Goal: Task Accomplishment & Management: Use online tool/utility

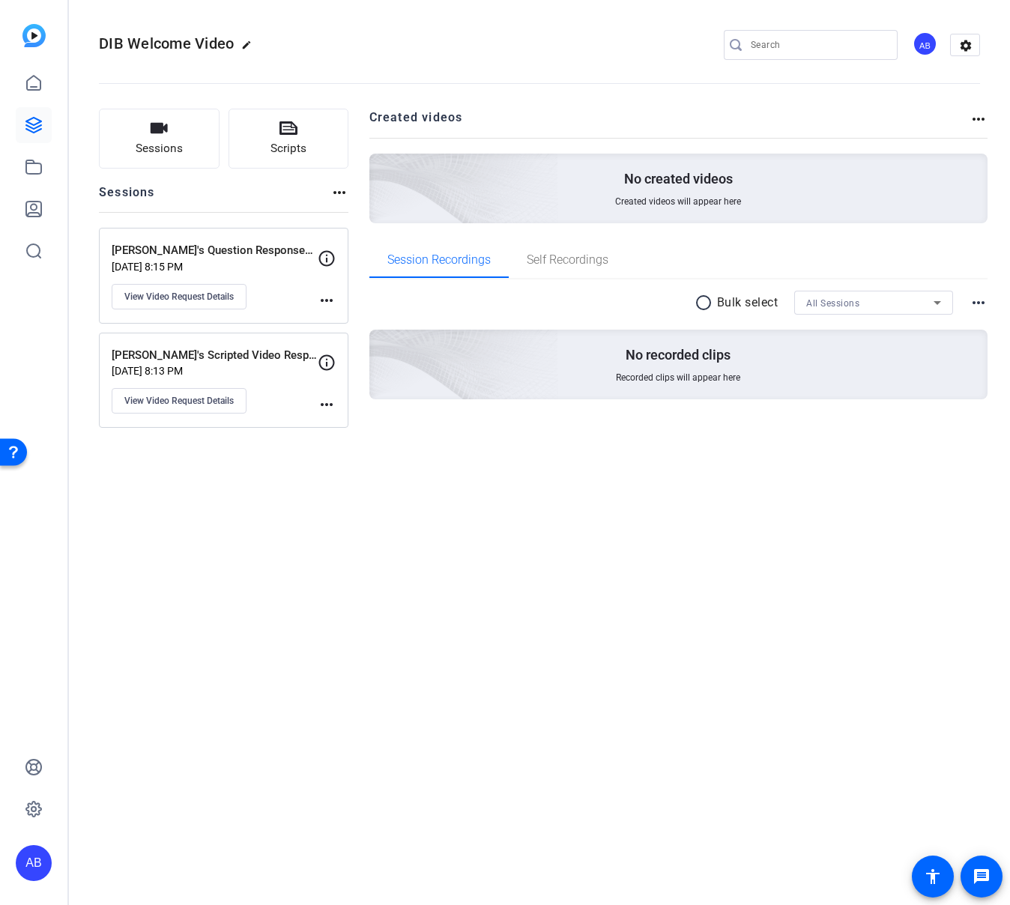
click at [331, 302] on mat-icon "more_horiz" at bounding box center [327, 300] width 18 height 18
click at [277, 282] on div at bounding box center [505, 452] width 1010 height 905
click at [276, 248] on p "[PERSON_NAME]'s Question Responses Recordings" at bounding box center [215, 250] width 206 height 17
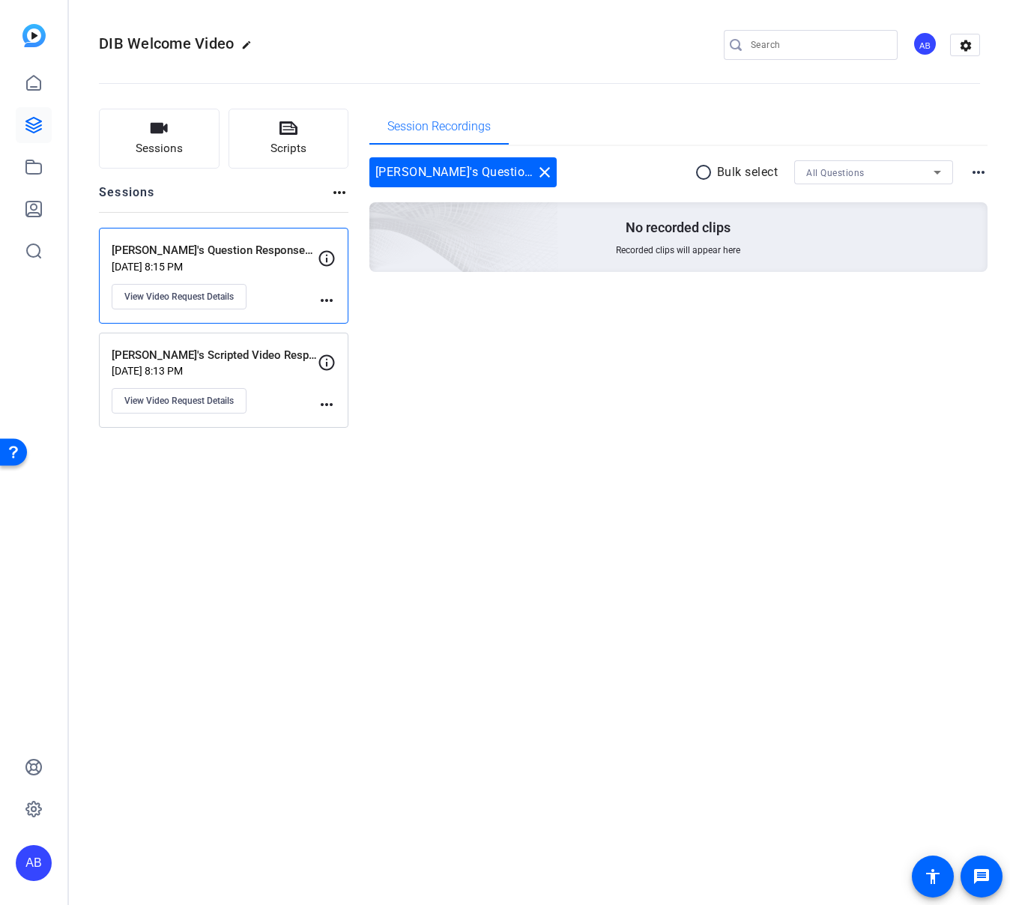
click at [279, 372] on p "[DATE] 8:13 PM" at bounding box center [215, 371] width 206 height 12
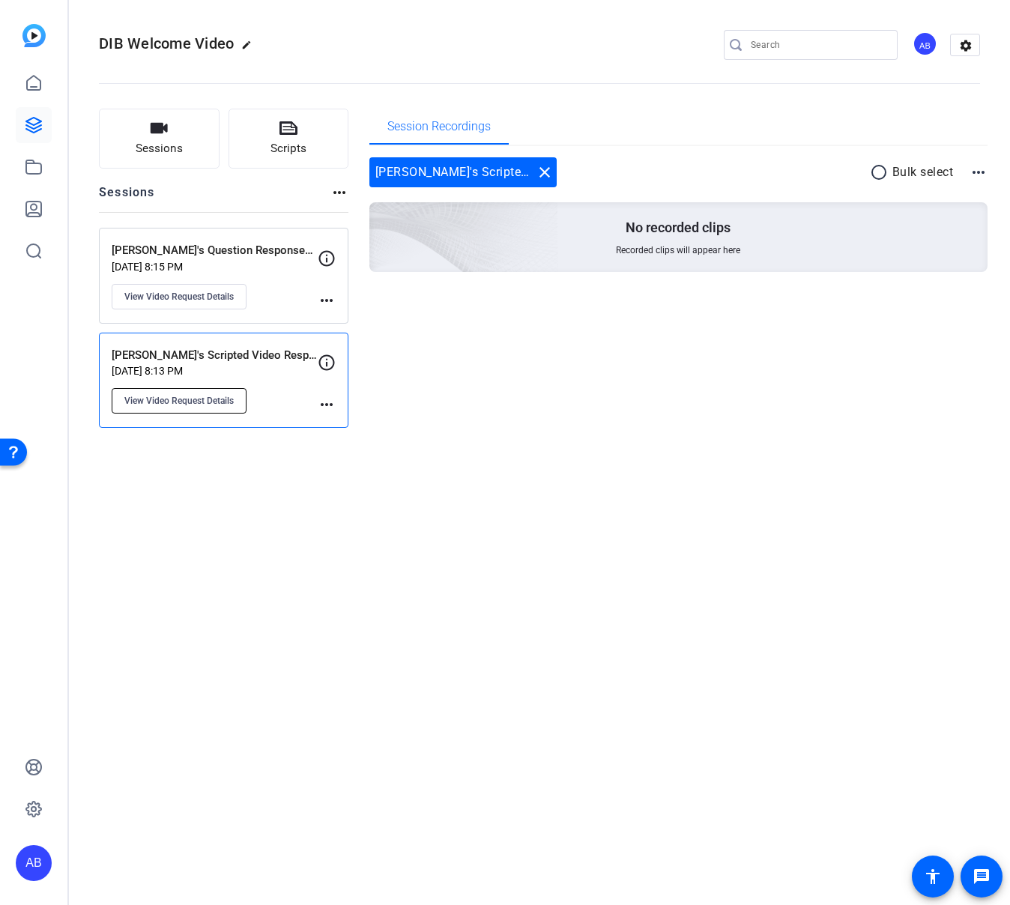
click at [201, 407] on button "View Video Request Details" at bounding box center [179, 400] width 135 height 25
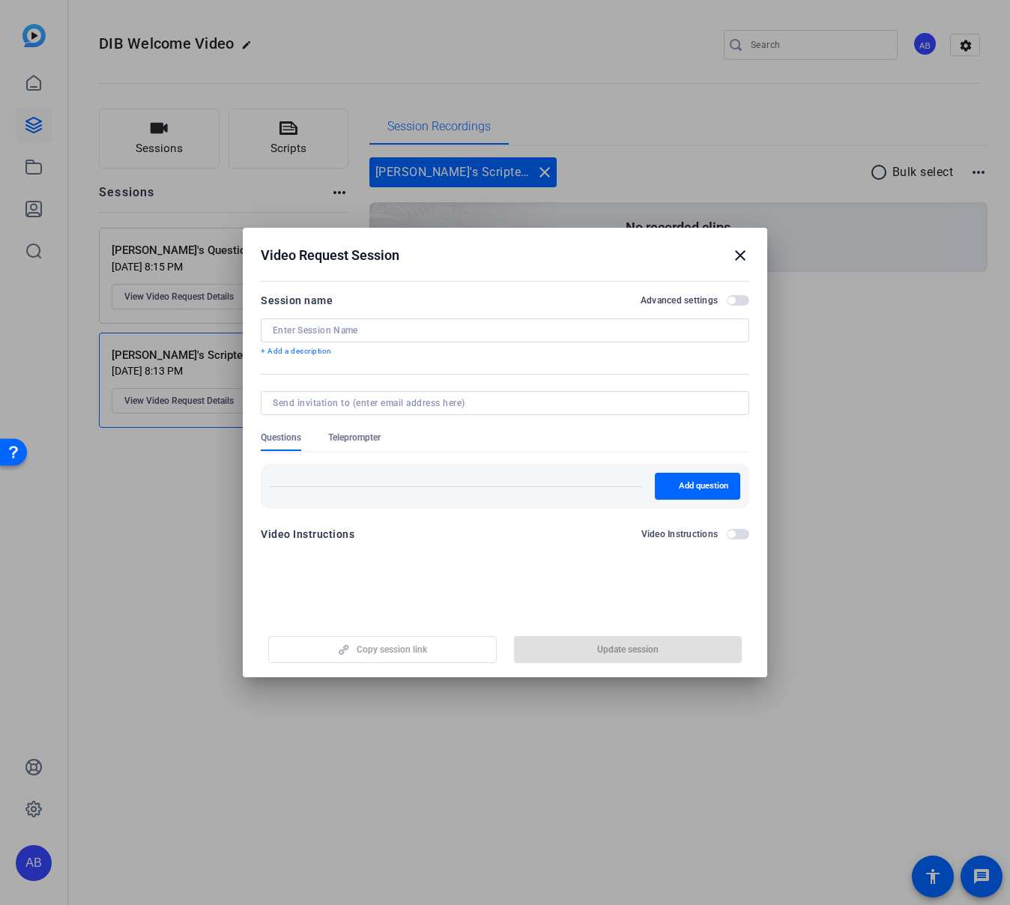
type input "[PERSON_NAME]'s Scripted Video Response"
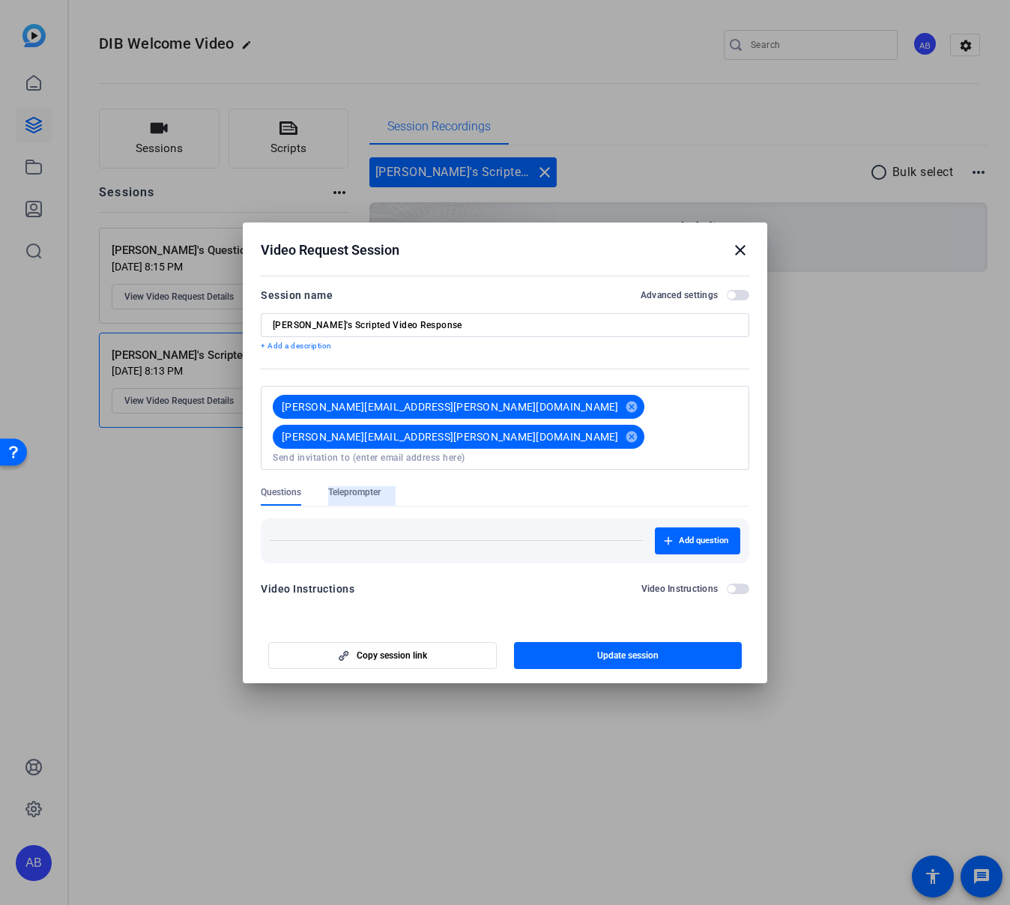
click at [371, 486] on span "Teleprompter" at bounding box center [354, 492] width 52 height 12
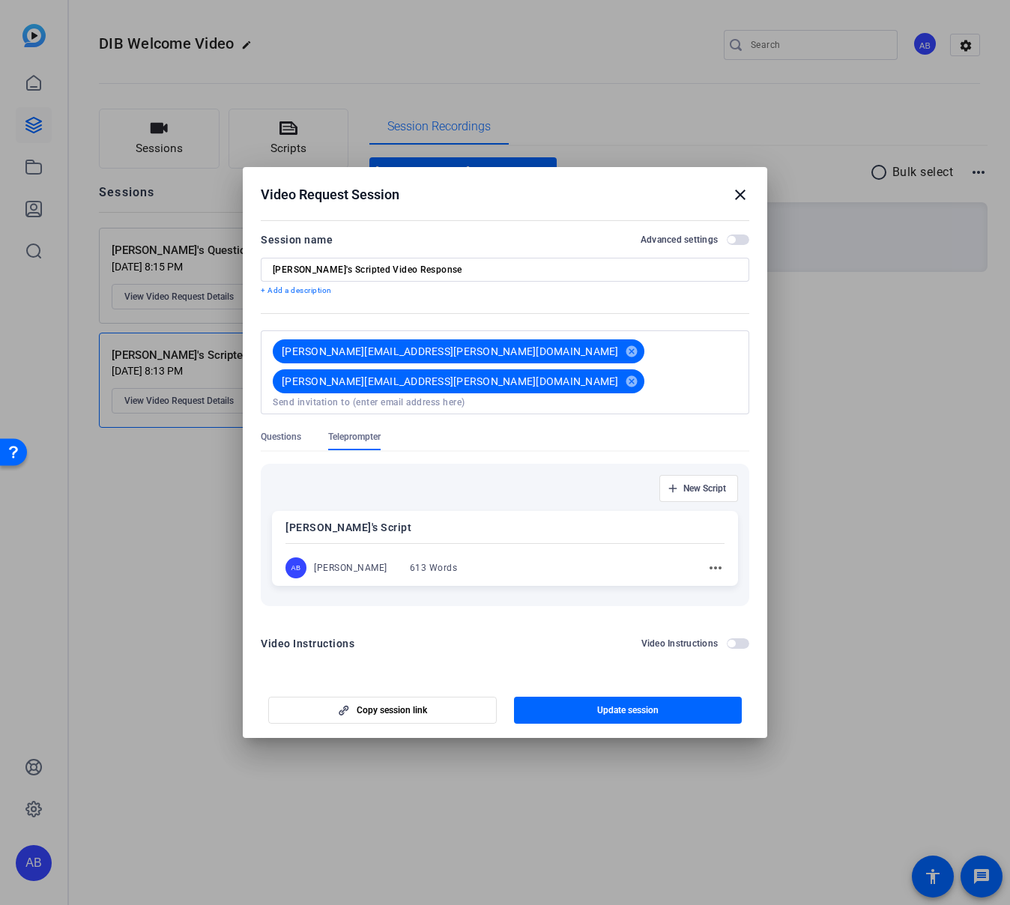
click at [719, 559] on mat-icon "more_horiz" at bounding box center [716, 568] width 18 height 18
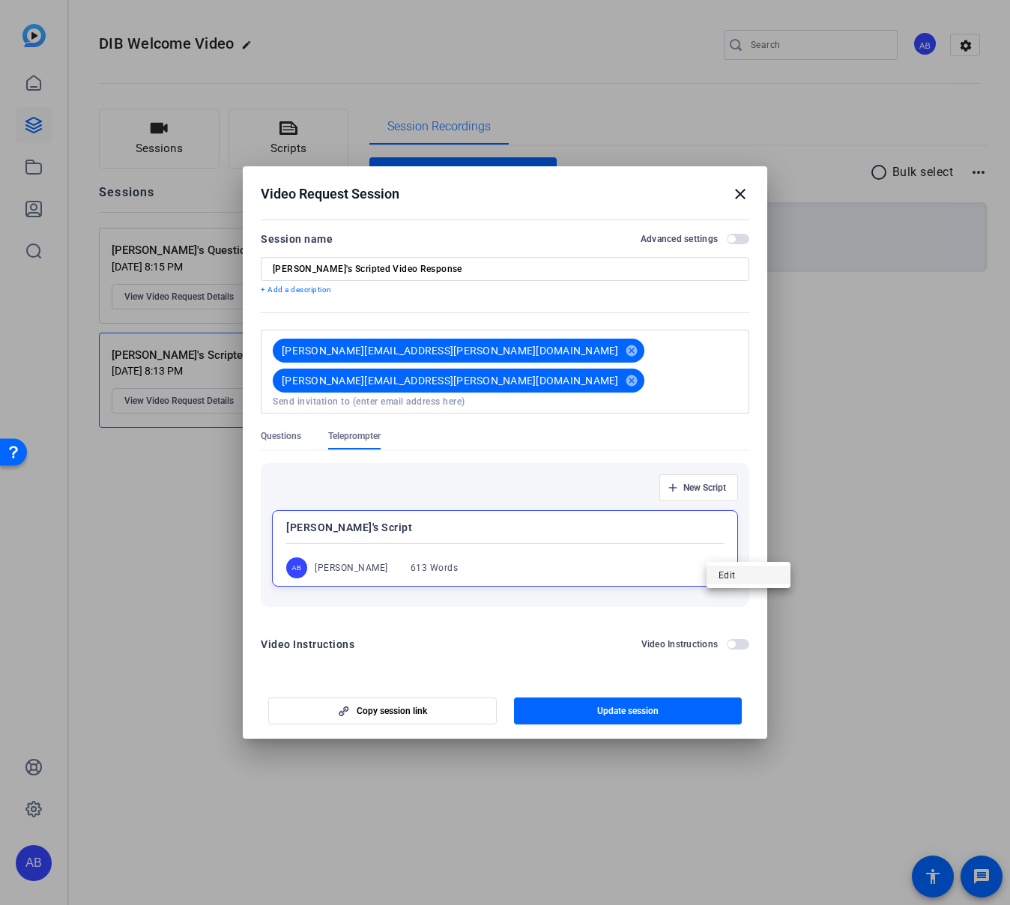
click at [716, 572] on button "Edit" at bounding box center [749, 575] width 84 height 19
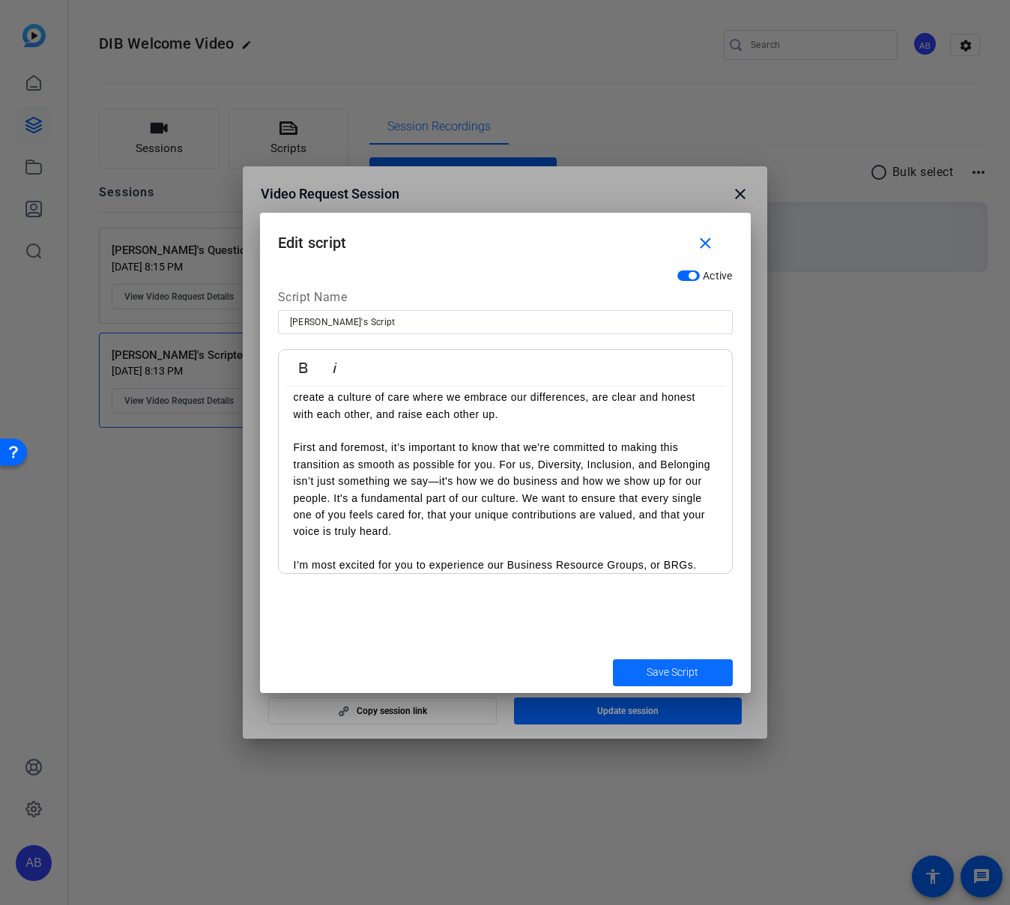
scroll to position [732, 0]
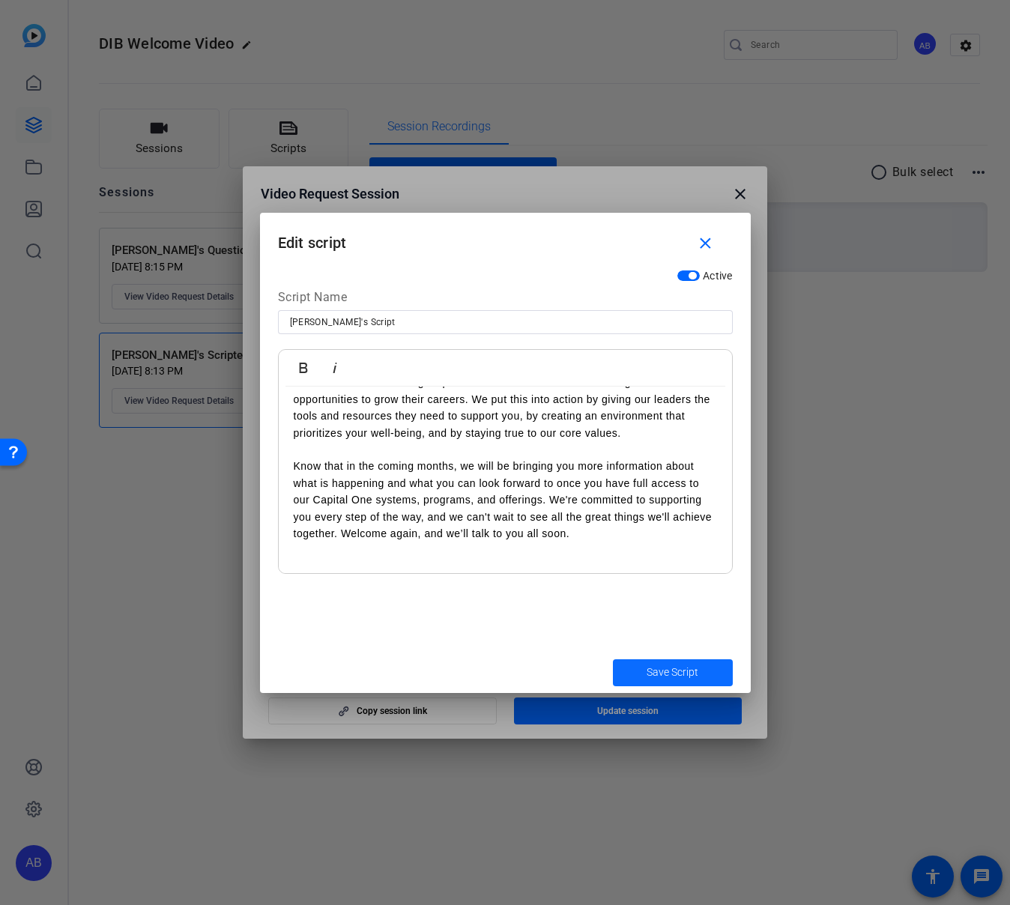
drag, startPoint x: 289, startPoint y: 408, endPoint x: 668, endPoint y: 687, distance: 471.0
click at [668, 687] on form "Edit script close Active Script Name [PERSON_NAME]'s Script Bold Italic Hi, eve…" at bounding box center [505, 453] width 491 height 480
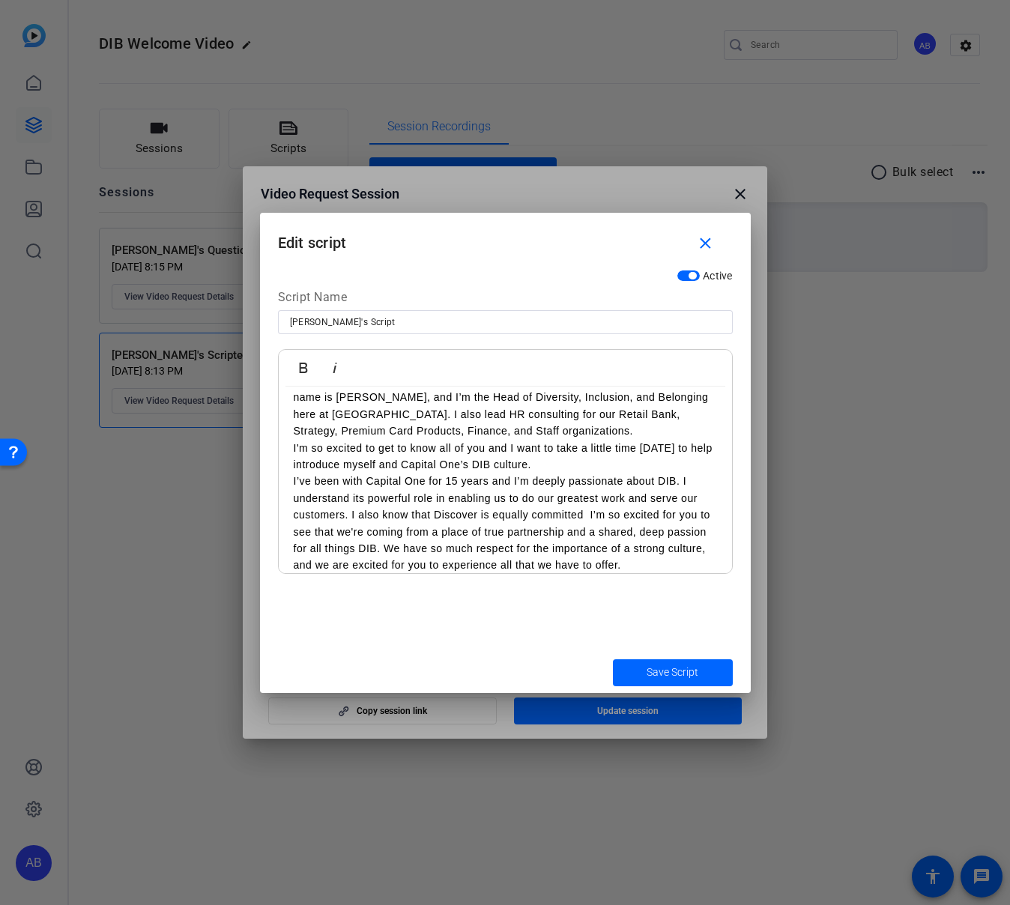
scroll to position [0, 0]
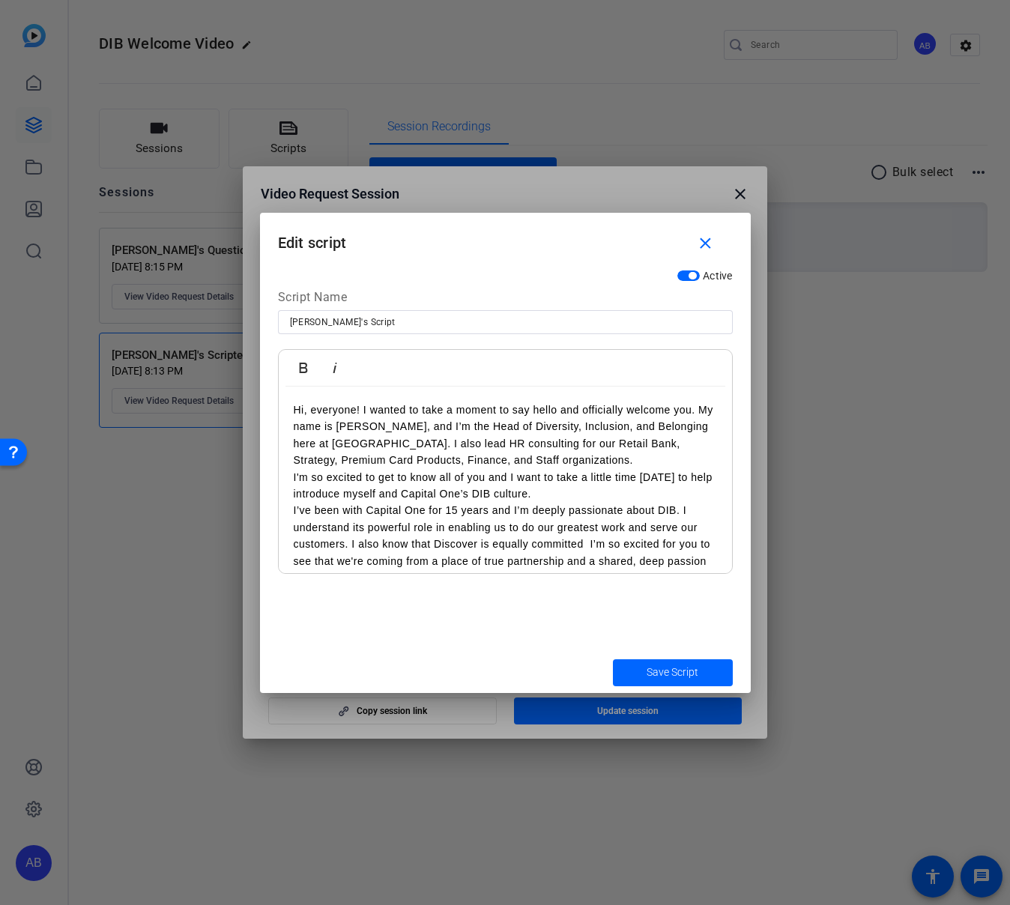
click at [291, 507] on div "Hi, everyone! I wanted to take a moment to say hello and officially welcome you…" at bounding box center [505, 503] width 453 height 232
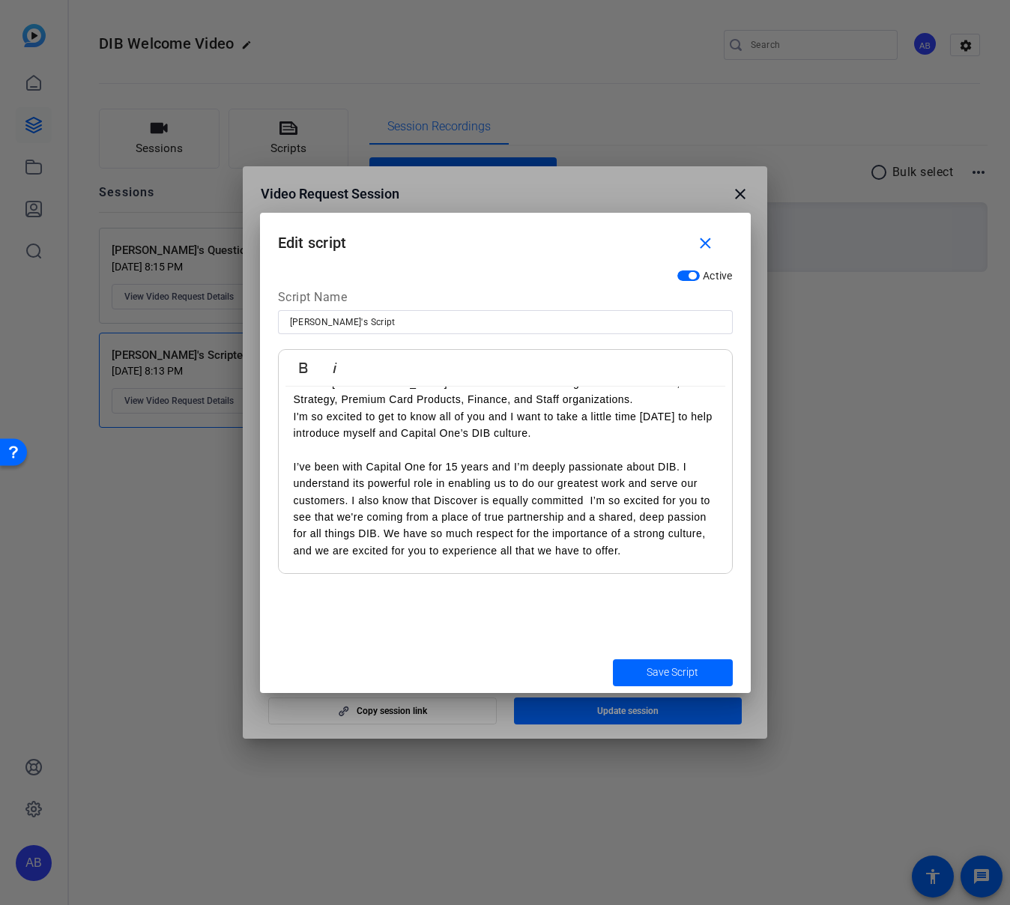
click at [626, 553] on p "I’ve been with Capital One for 15 years and I’m deeply passionate about DIB. I …" at bounding box center [505, 509] width 423 height 100
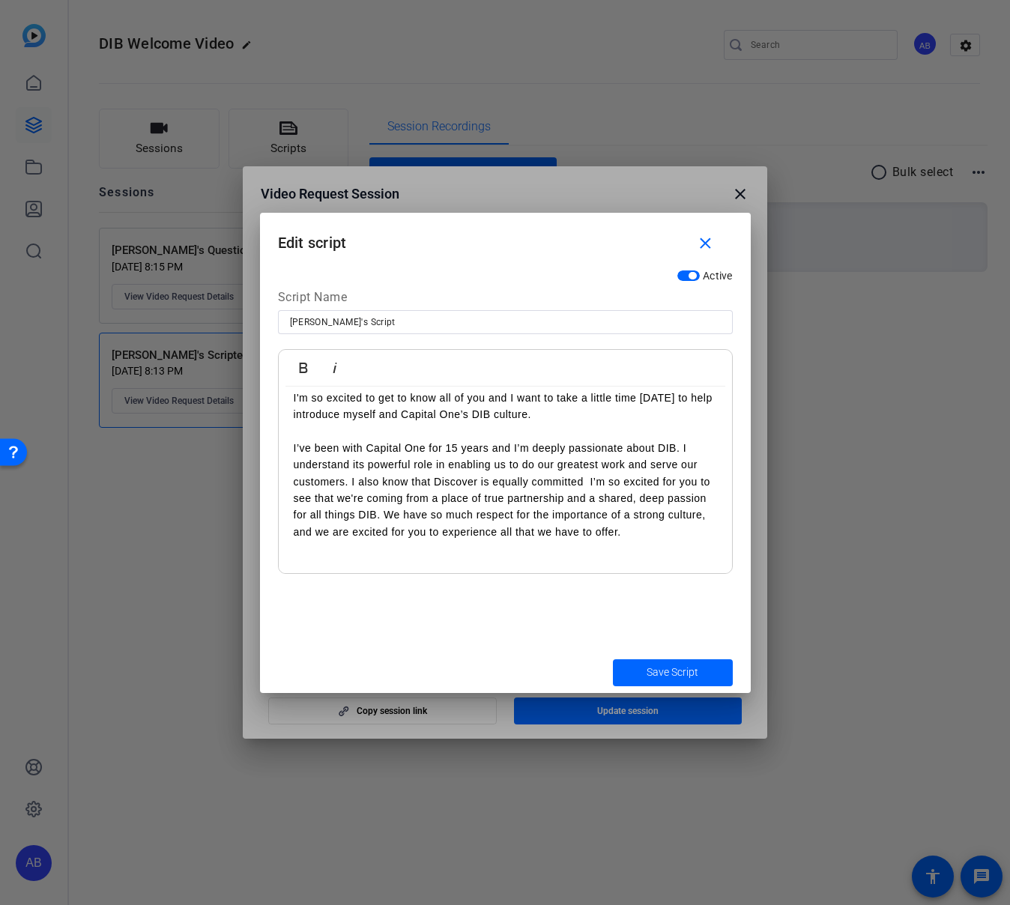
click at [548, 550] on p at bounding box center [505, 548] width 423 height 16
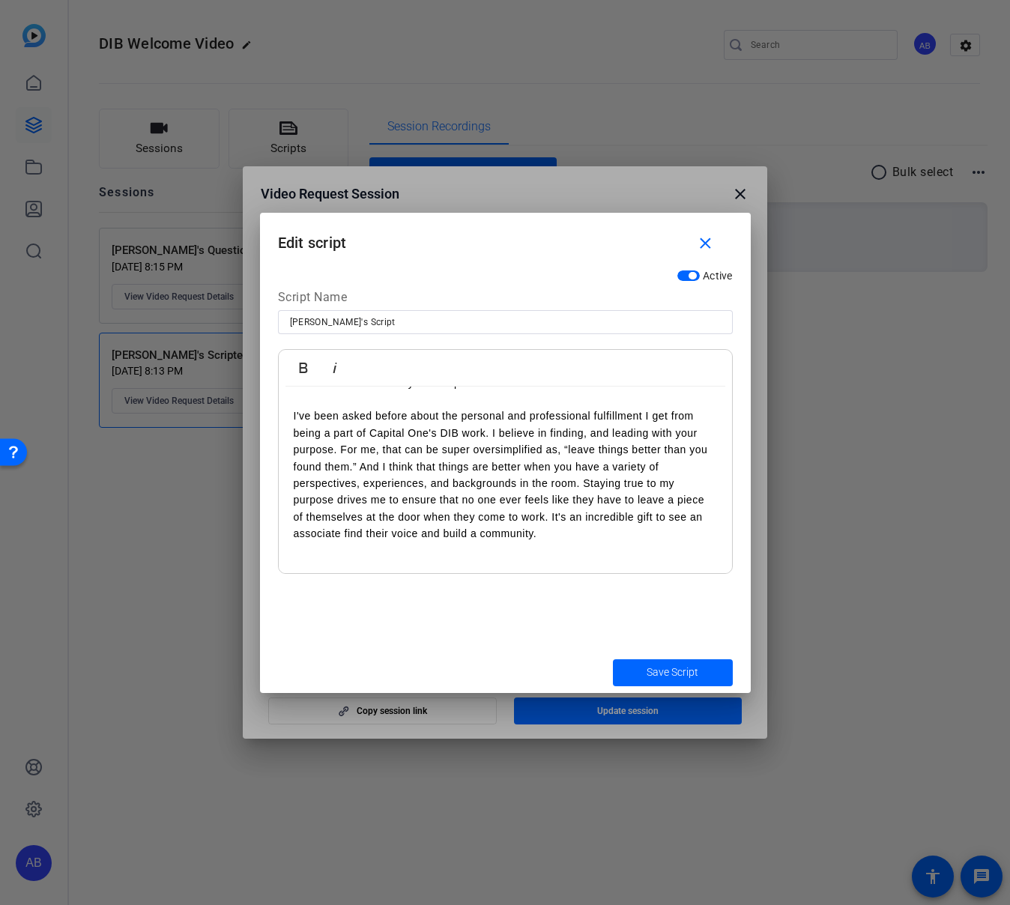
scroll to position [231, 0]
click at [447, 548] on p at bounding box center [505, 548] width 423 height 16
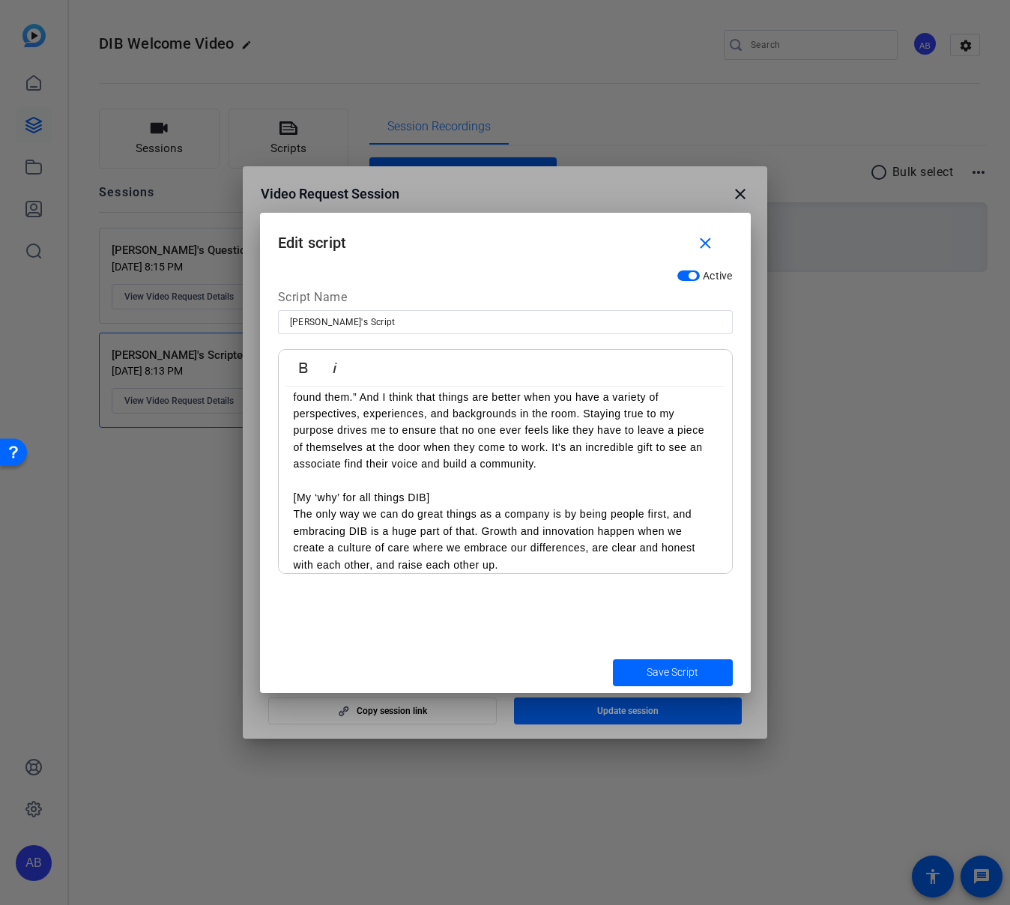
click at [286, 510] on div "Hi, everyone! I wanted to take a moment to say hello and officially welcome you…" at bounding box center [505, 354] width 453 height 533
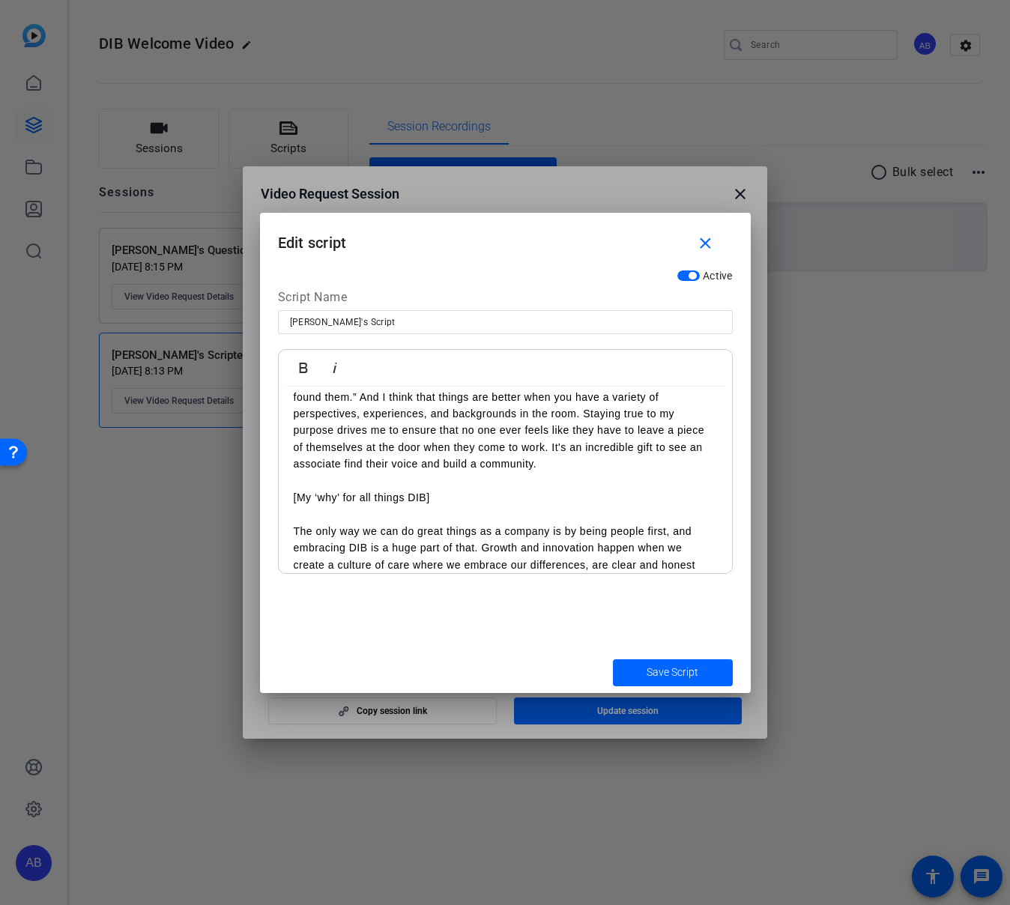
drag, startPoint x: 435, startPoint y: 500, endPoint x: 255, endPoint y: 491, distance: 180.1
click at [251, 500] on div "Video Request Session close Session name Advanced settings [PERSON_NAME]'s Scri…" at bounding box center [505, 452] width 1010 height 905
click at [299, 372] on icon "button" at bounding box center [303, 368] width 8 height 10
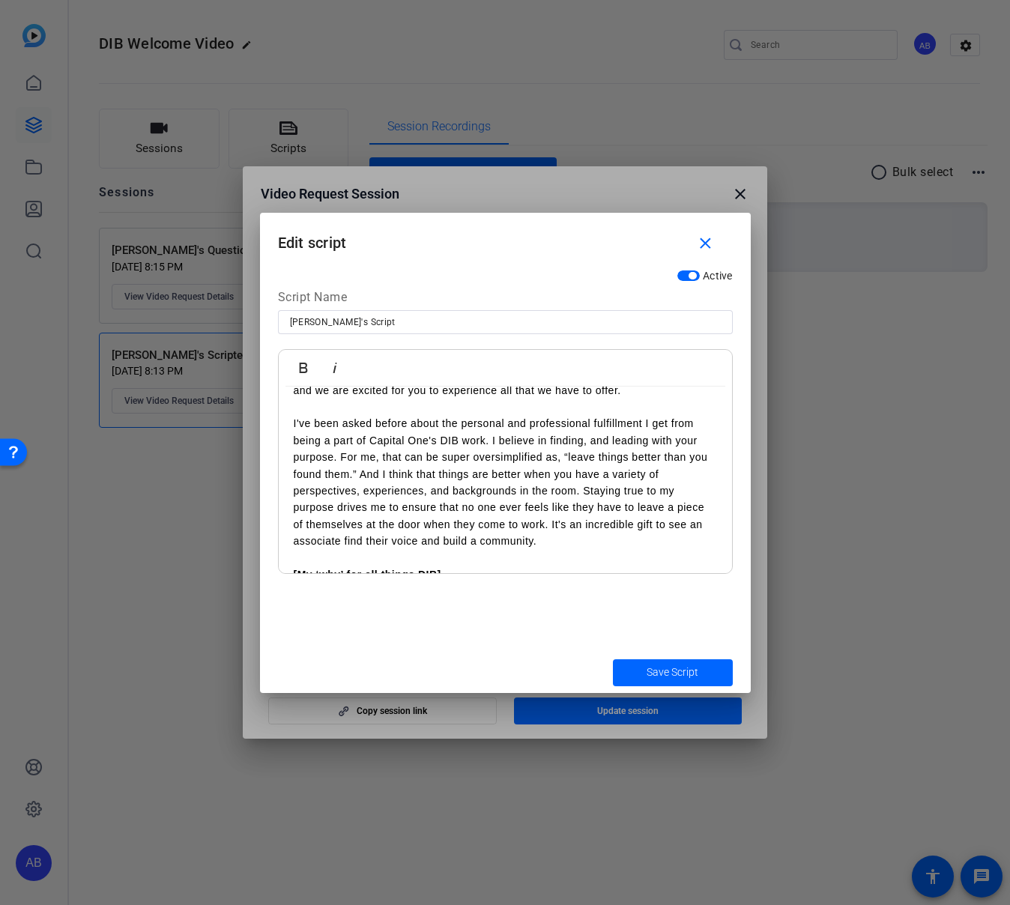
scroll to position [214, 0]
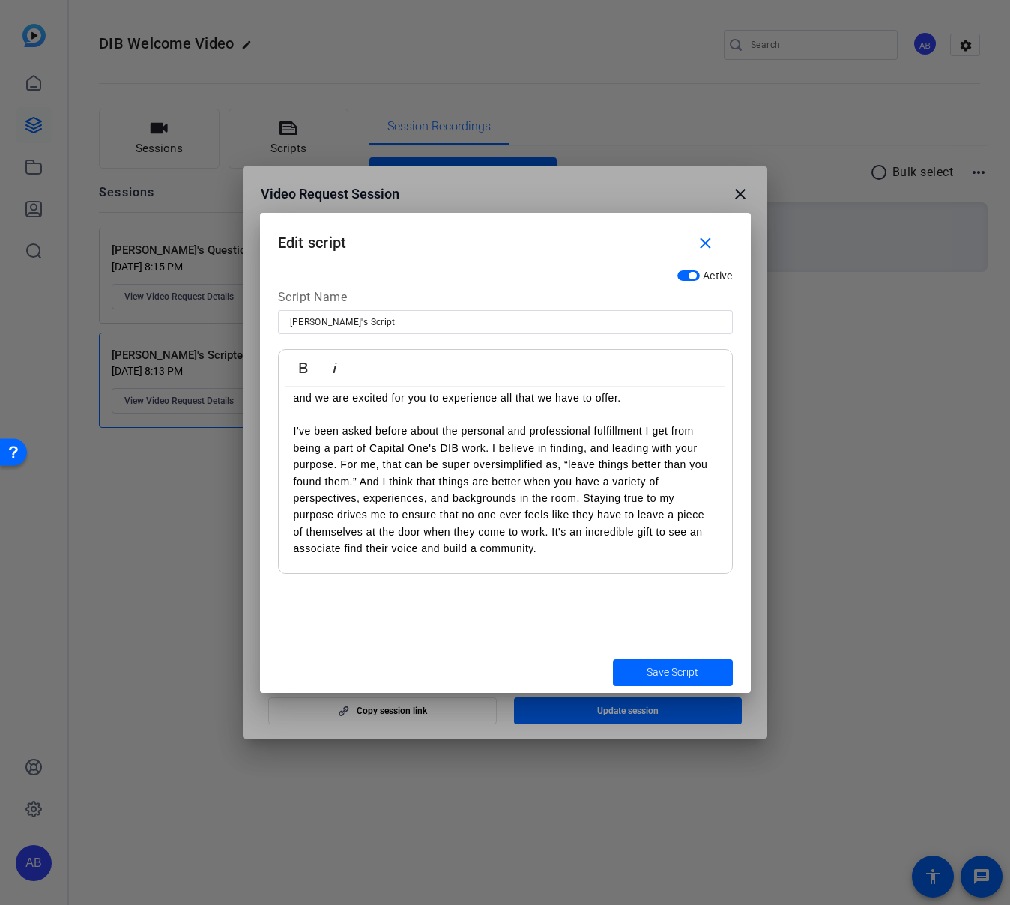
click at [351, 417] on p at bounding box center [505, 414] width 423 height 16
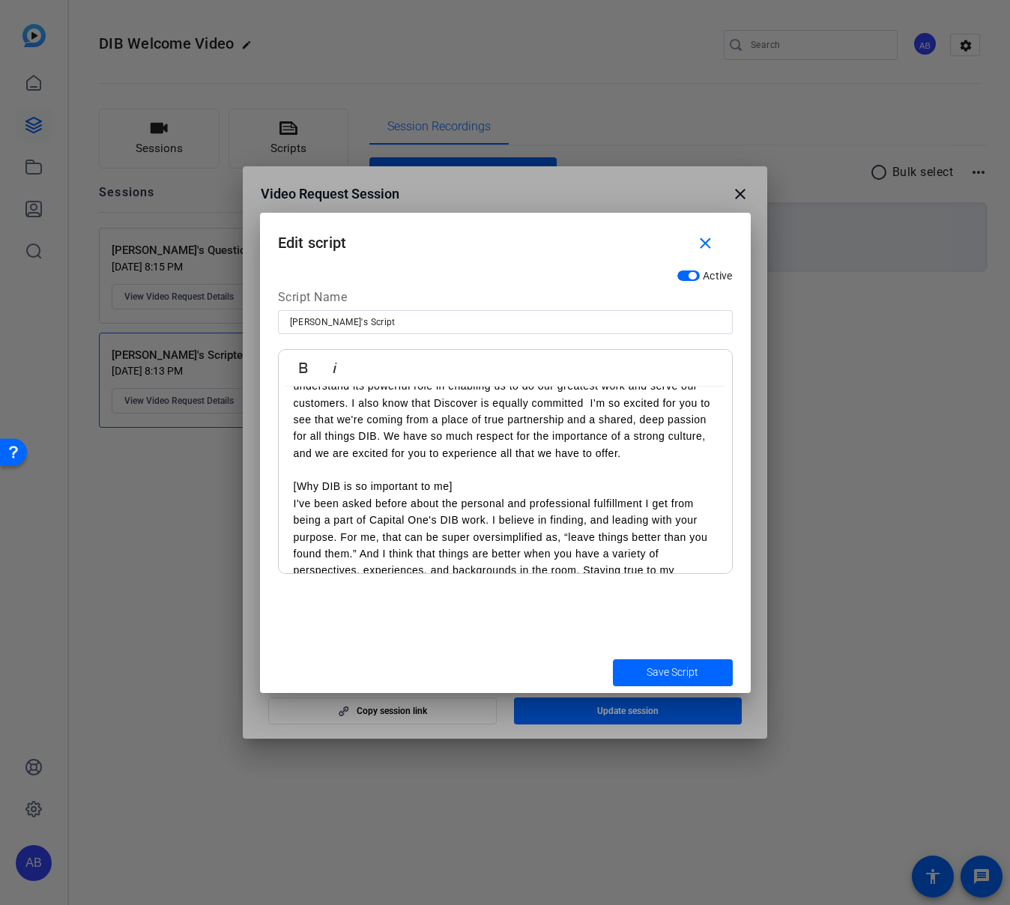
scroll to position [157, 0]
drag, startPoint x: 455, startPoint y: 488, endPoint x: 288, endPoint y: 477, distance: 166.7
click at [282, 489] on div "Hi, everyone! I wanted to take a moment to say hello and officially welcome you…" at bounding box center [505, 513] width 453 height 567
drag, startPoint x: 305, startPoint y: 362, endPoint x: 348, endPoint y: 439, distance: 88.6
click at [305, 362] on icon "button" at bounding box center [303, 368] width 18 height 18
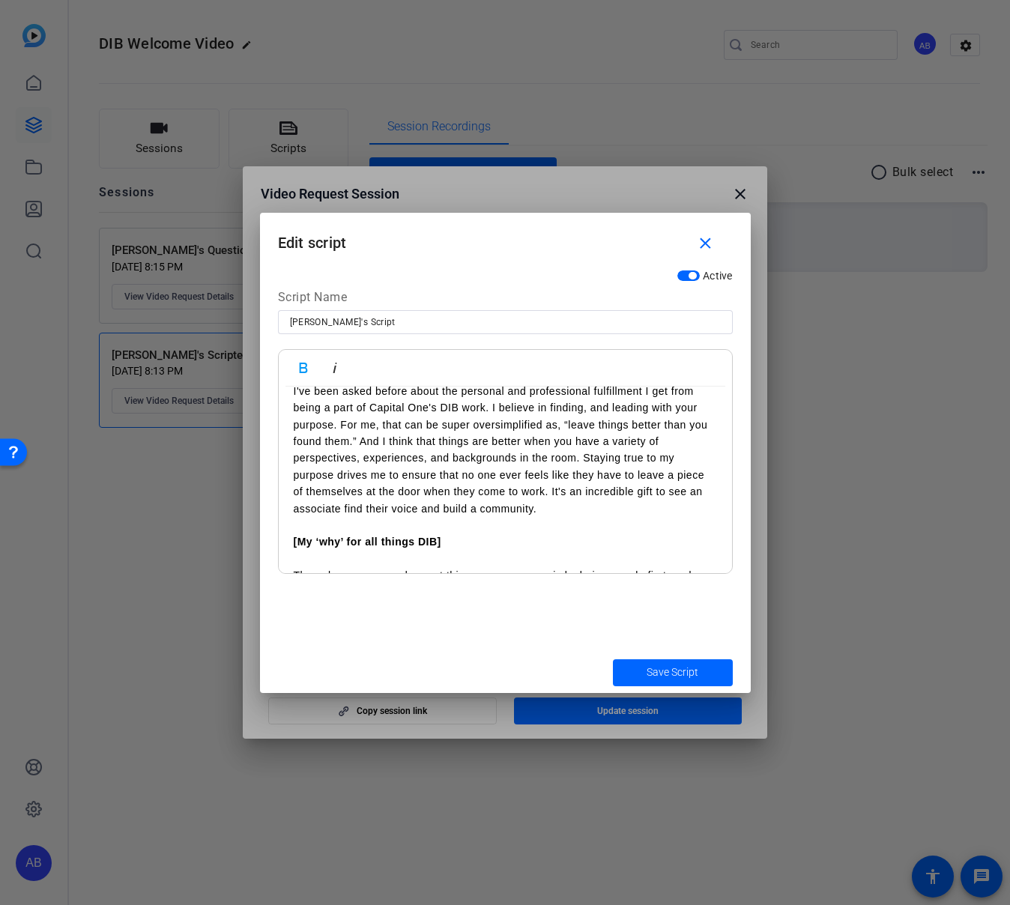
scroll to position [380, 0]
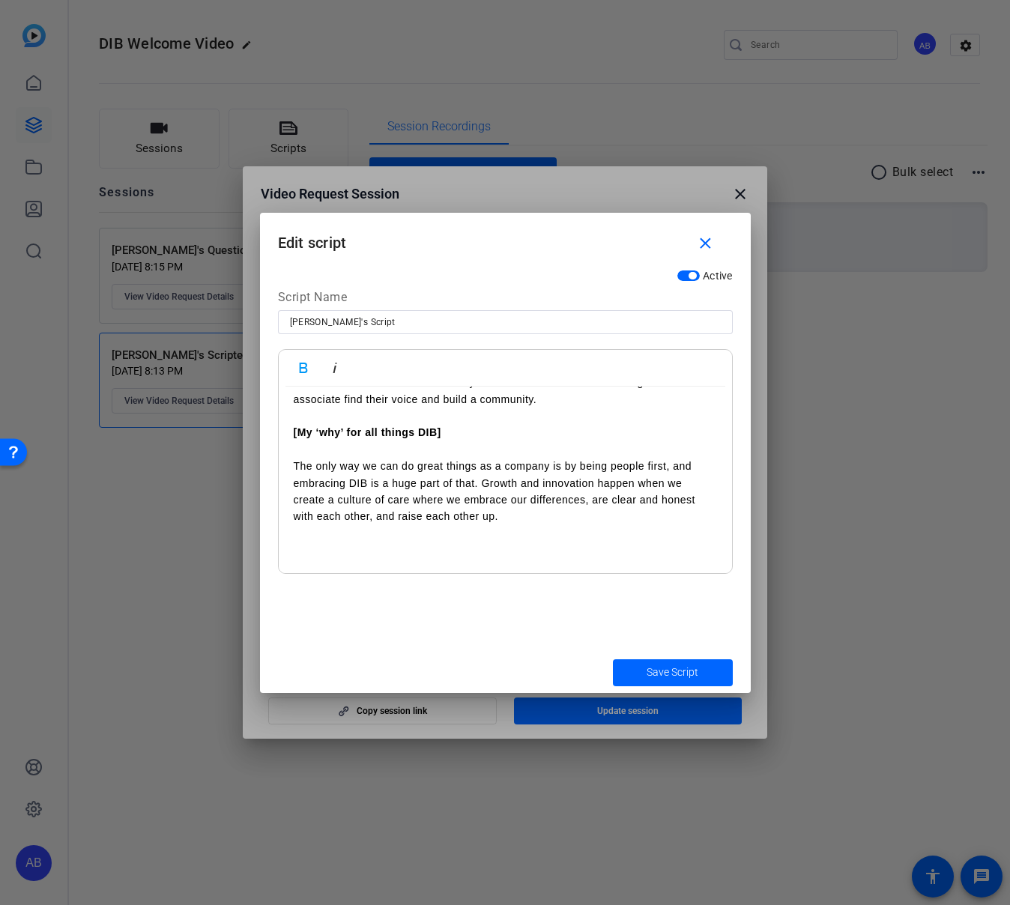
click at [353, 452] on p at bounding box center [505, 449] width 423 height 16
click at [463, 542] on p at bounding box center [505, 550] width 423 height 16
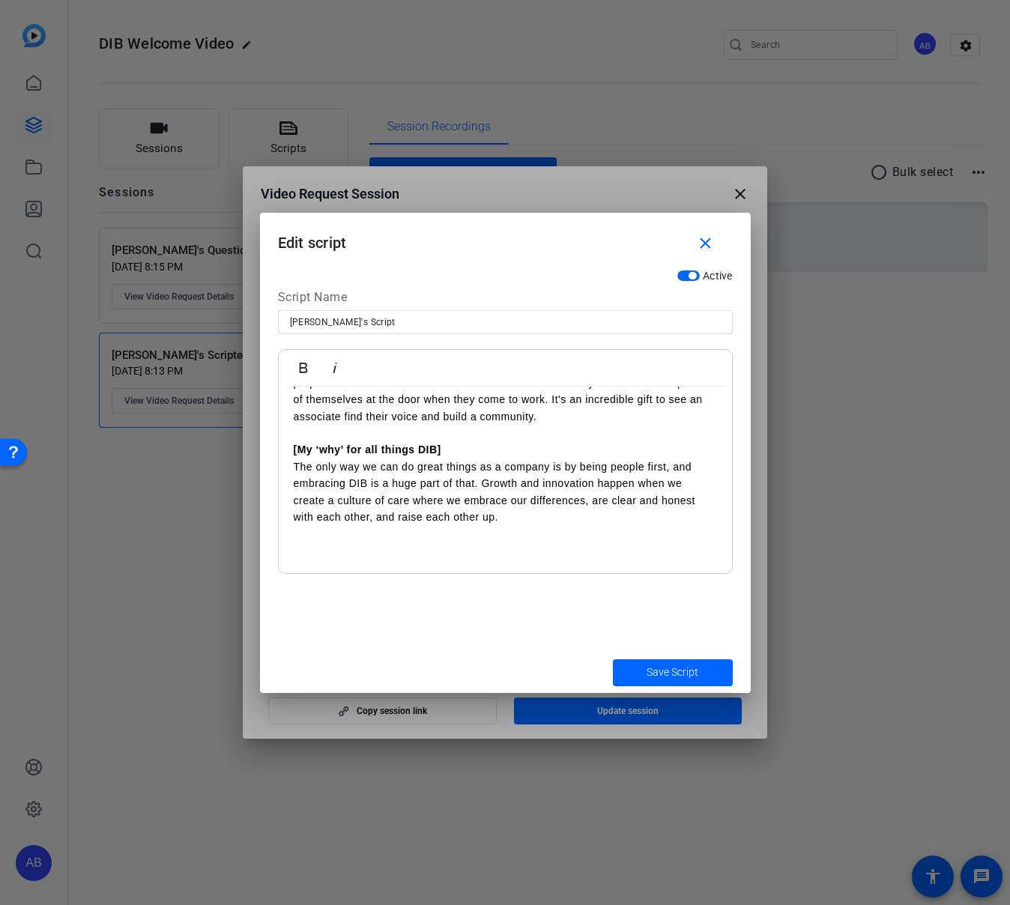
click at [539, 544] on p at bounding box center [505, 550] width 423 height 16
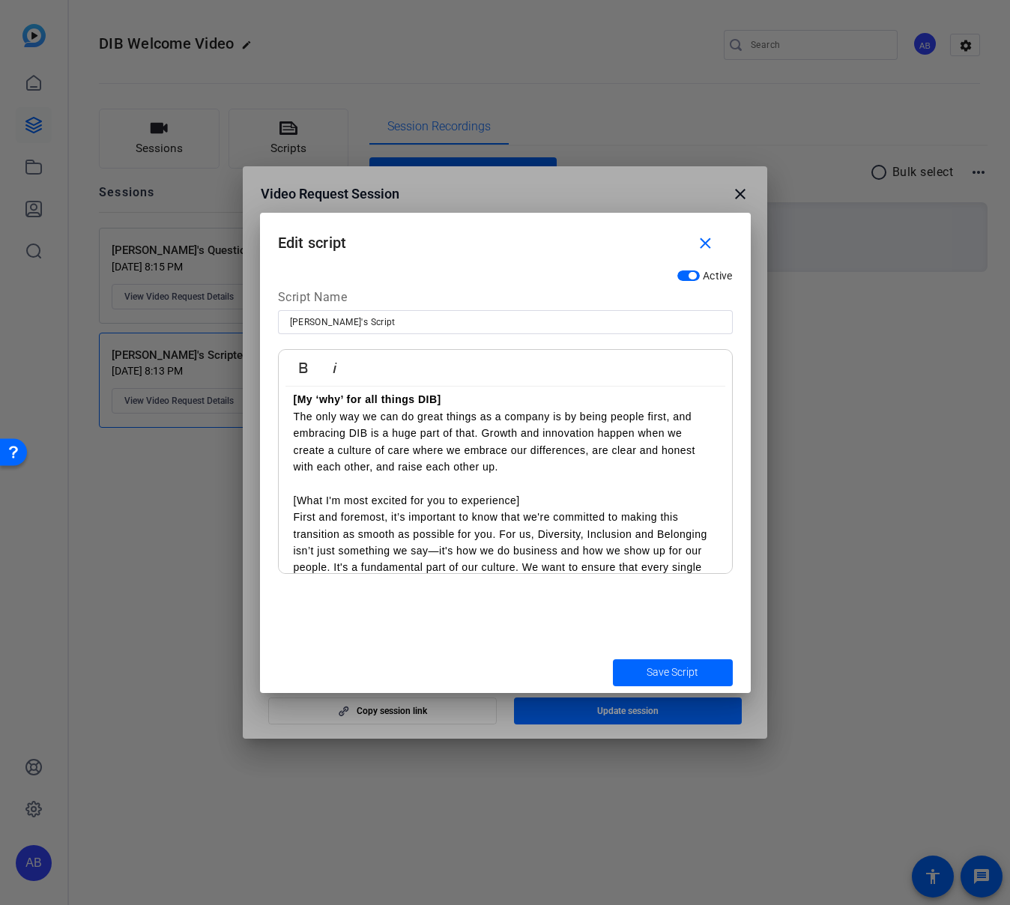
scroll to position [405, 0]
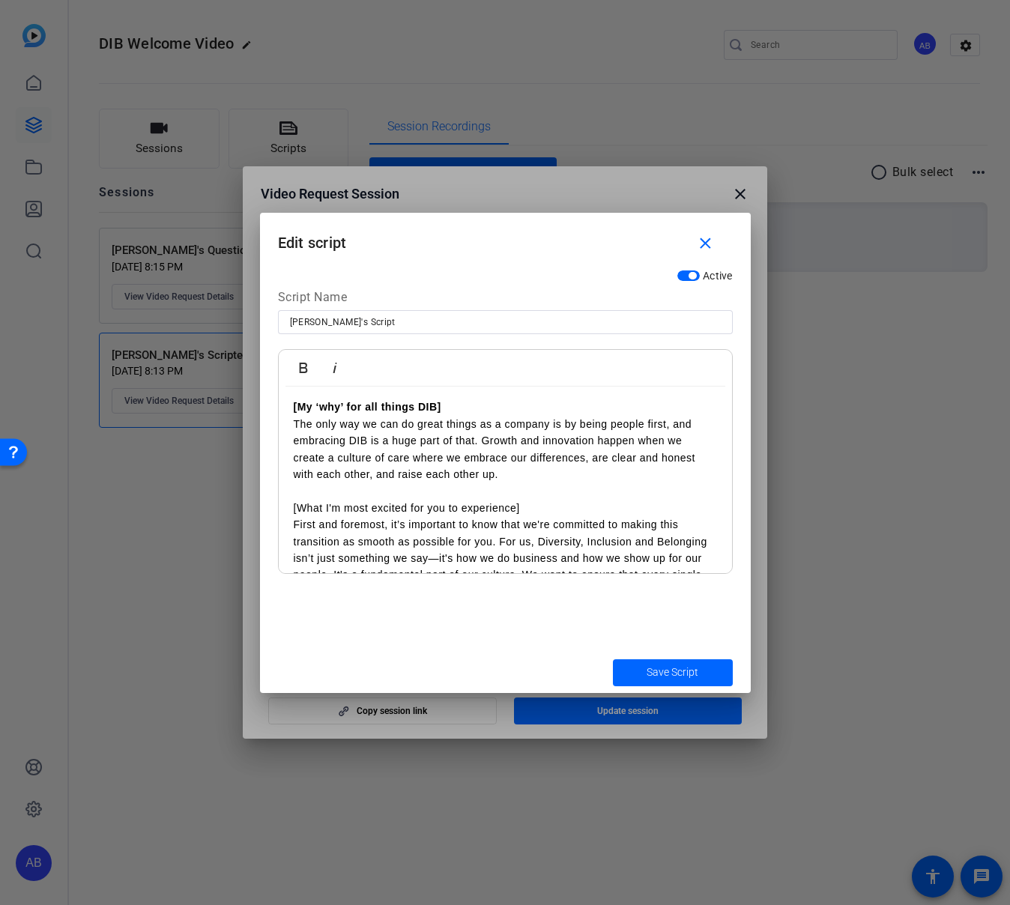
drag, startPoint x: 292, startPoint y: 500, endPoint x: 491, endPoint y: 375, distance: 234.3
click at [521, 509] on div "Hi, everyone! I wanted to take a moment to say hello and officially welcome you…" at bounding box center [505, 432] width 453 height 902
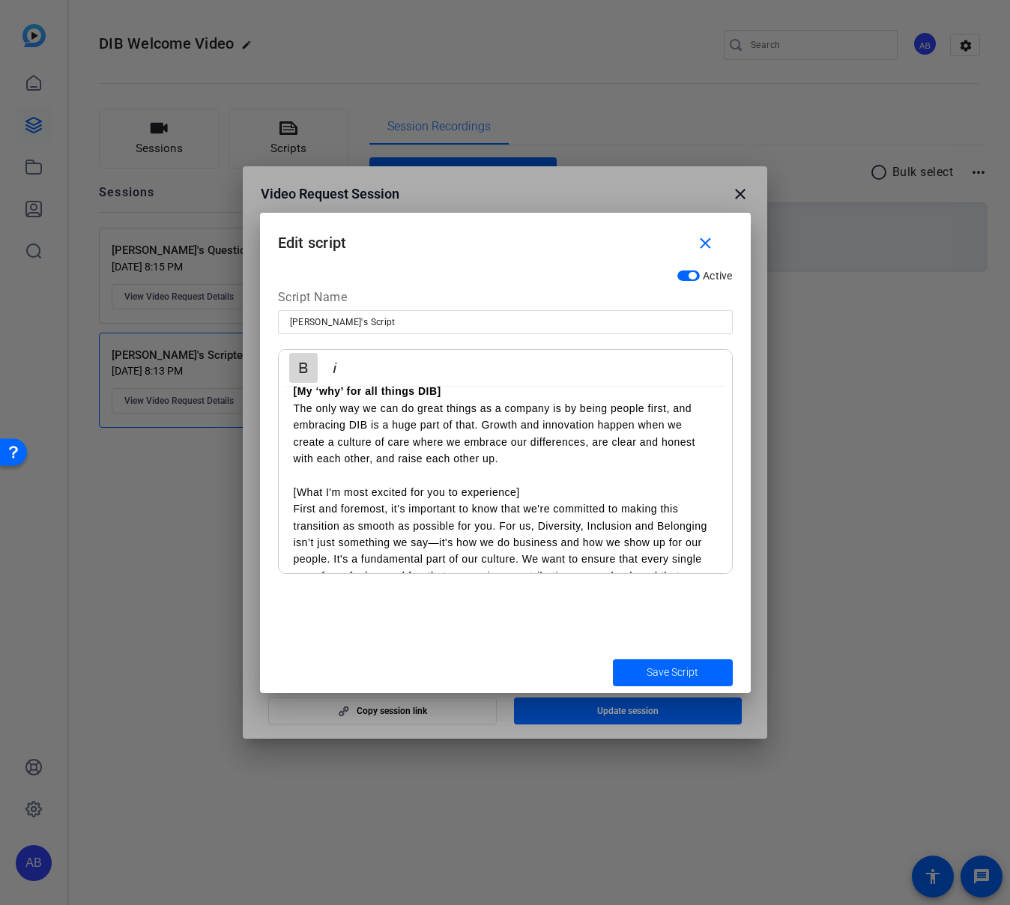
drag, startPoint x: 303, startPoint y: 372, endPoint x: 330, endPoint y: 533, distance: 163.5
click at [303, 372] on icon "button" at bounding box center [303, 368] width 8 height 10
click at [301, 372] on icon "button" at bounding box center [303, 368] width 8 height 10
drag, startPoint x: 319, startPoint y: 495, endPoint x: 308, endPoint y: 496, distance: 11.3
click at [319, 495] on p "[What I'm most excited for you to experience]" at bounding box center [505, 492] width 423 height 16
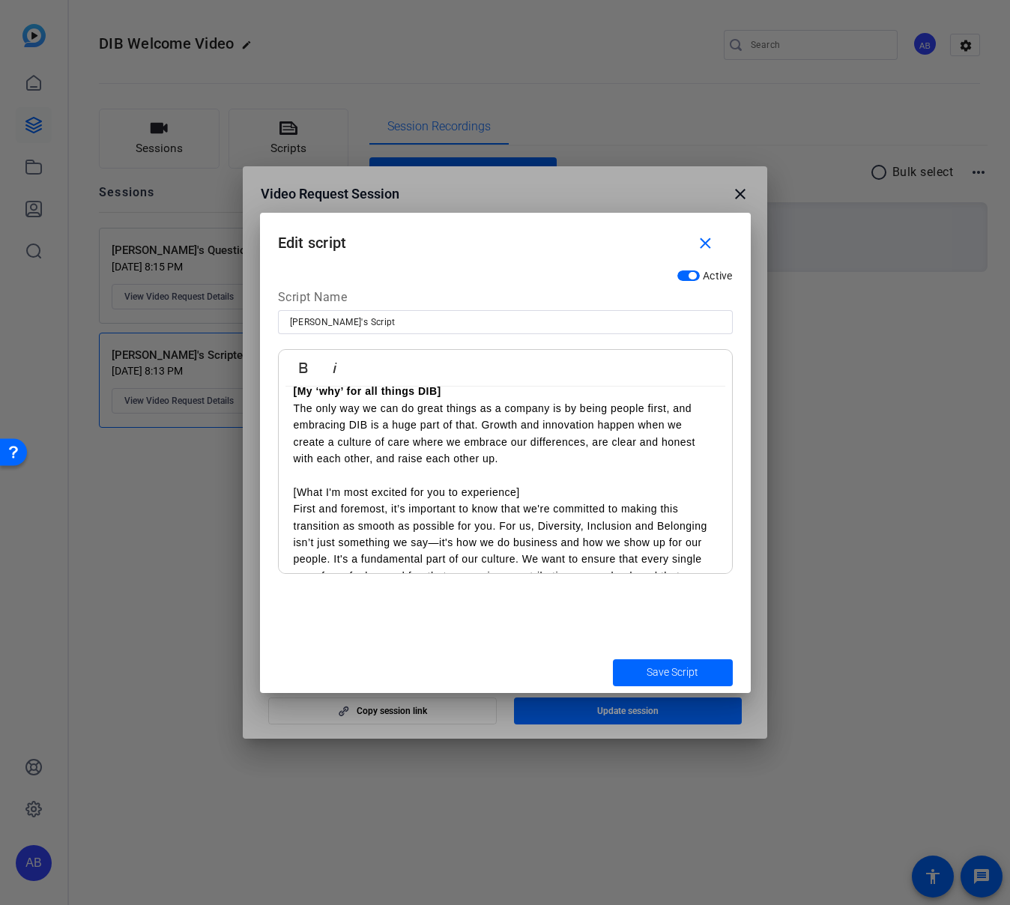
drag, startPoint x: 291, startPoint y: 493, endPoint x: 521, endPoint y: 494, distance: 230.0
click at [524, 495] on div "Hi, everyone! I wanted to take a moment to say hello and officially welcome you…" at bounding box center [505, 417] width 453 height 902
drag, startPoint x: 299, startPoint y: 361, endPoint x: 318, endPoint y: 484, distance: 124.3
click at [298, 361] on icon "button" at bounding box center [303, 368] width 18 height 18
click at [287, 509] on div "Hi, everyone! I wanted to take a moment to say hello and officially welcome you…" at bounding box center [505, 417] width 453 height 902
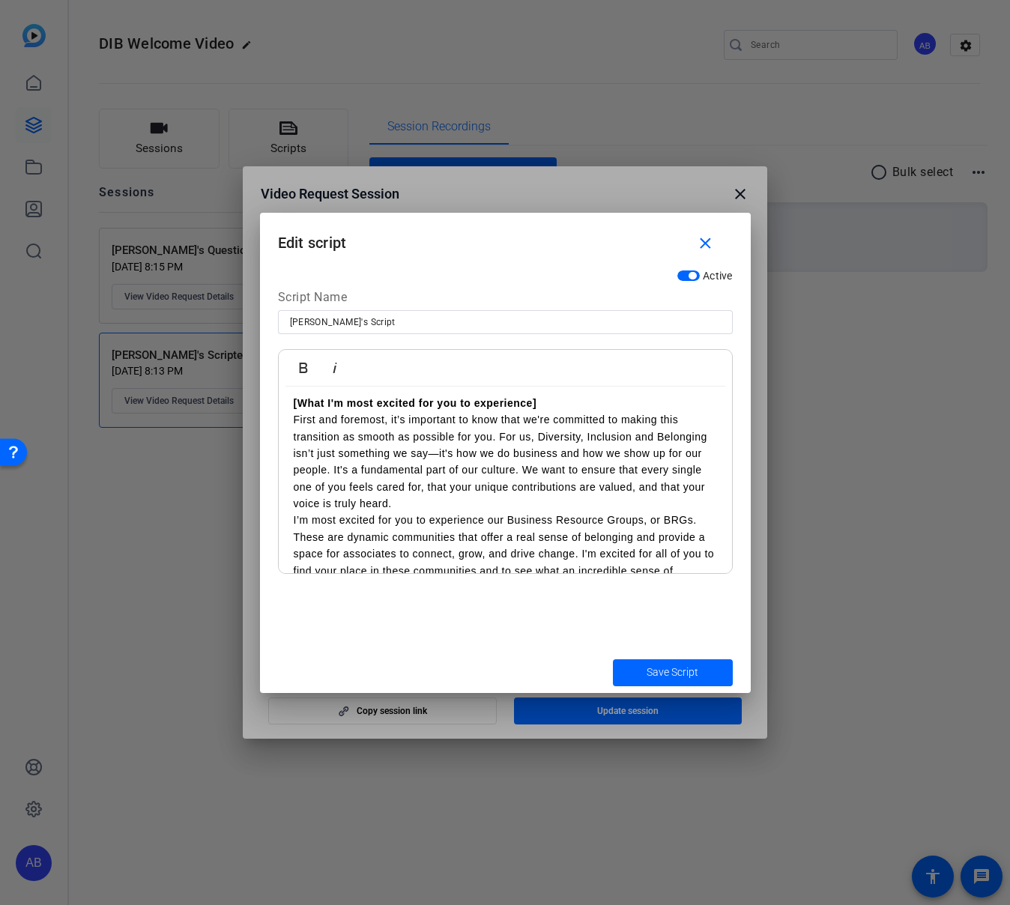
scroll to position [512, 0]
click at [287, 521] on div "Hi, everyone! I wanted to take a moment to say hello and officially welcome you…" at bounding box center [505, 326] width 453 height 902
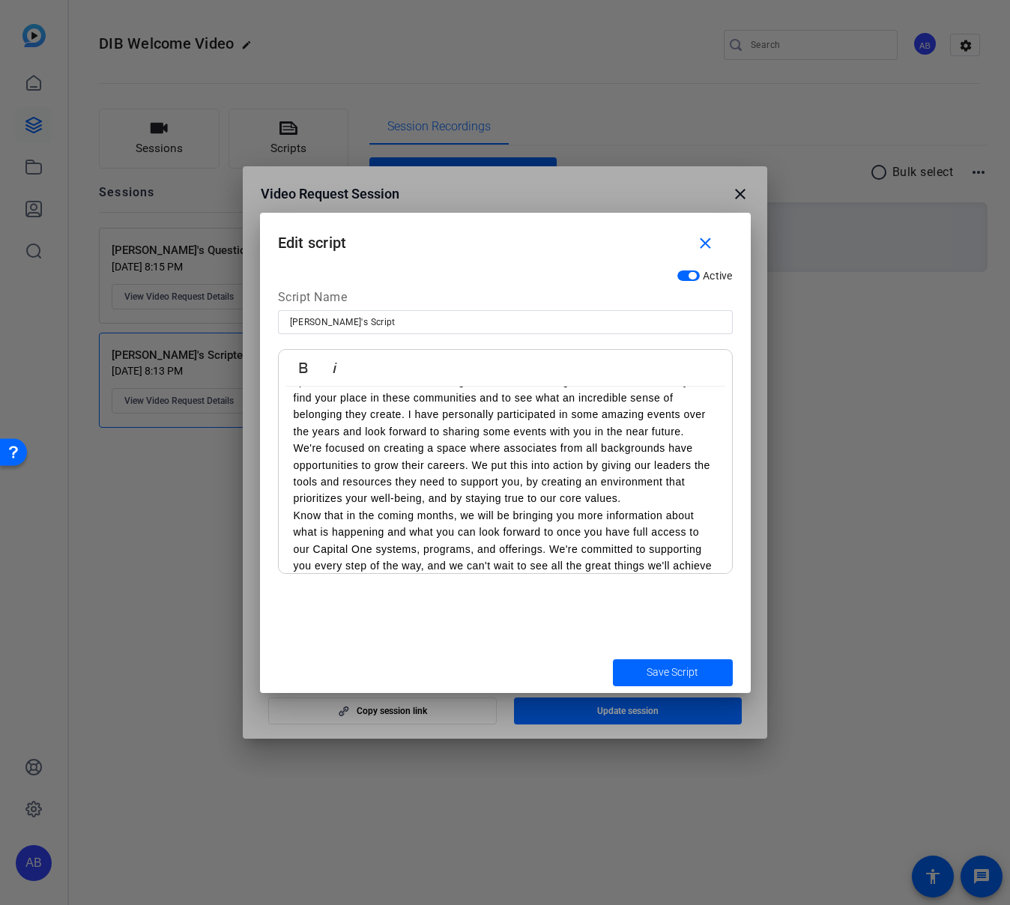
scroll to position [701, 0]
click at [294, 516] on p "Know that in the coming months, we will be bringing you more information about …" at bounding box center [505, 548] width 423 height 84
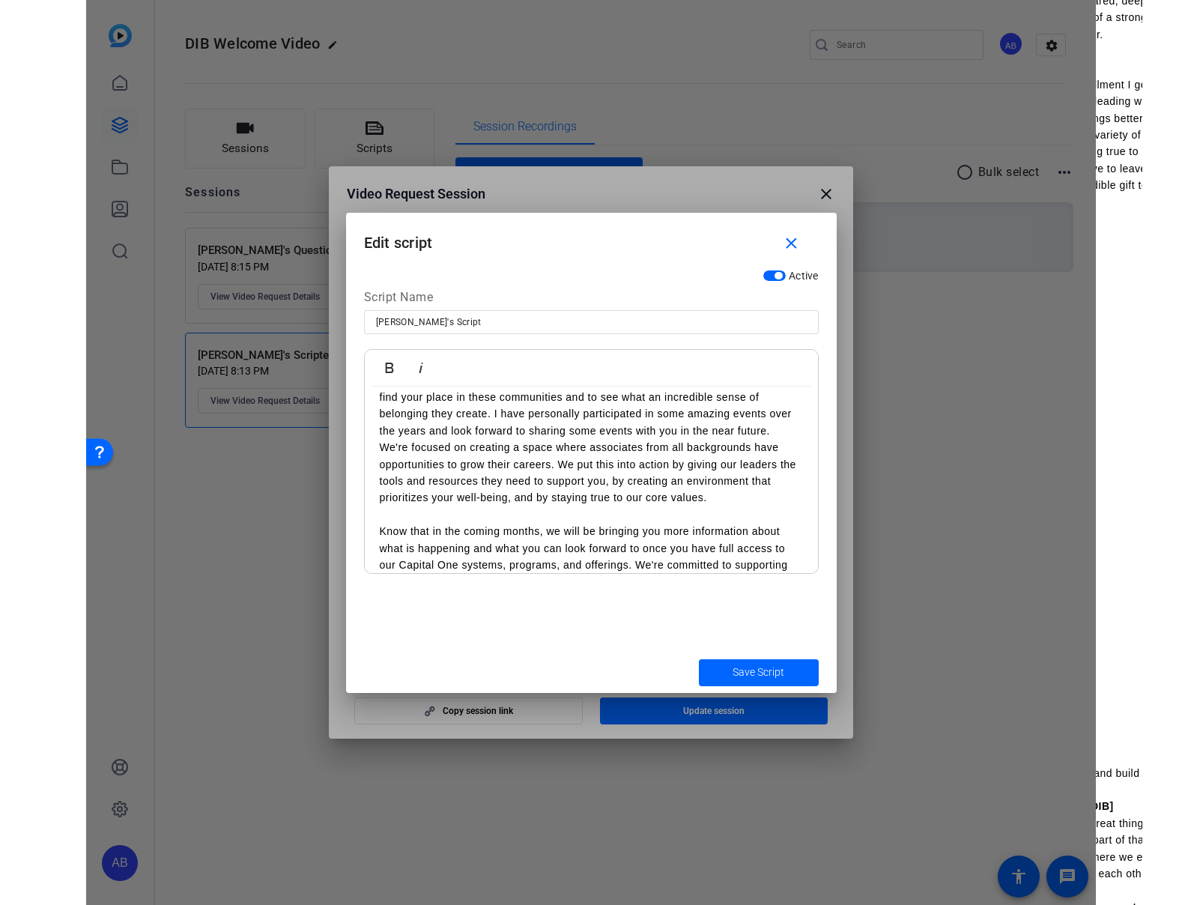
scroll to position [748, 0]
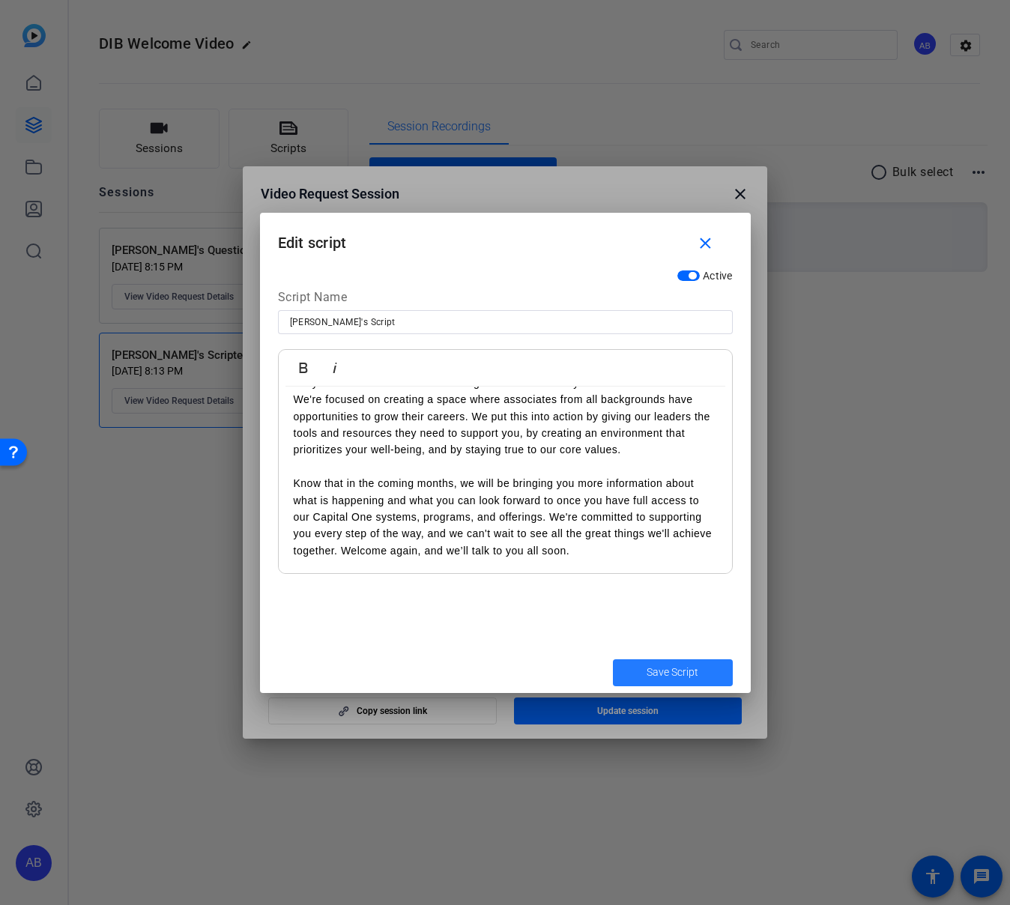
click at [658, 678] on span "Save Script" at bounding box center [673, 673] width 52 height 16
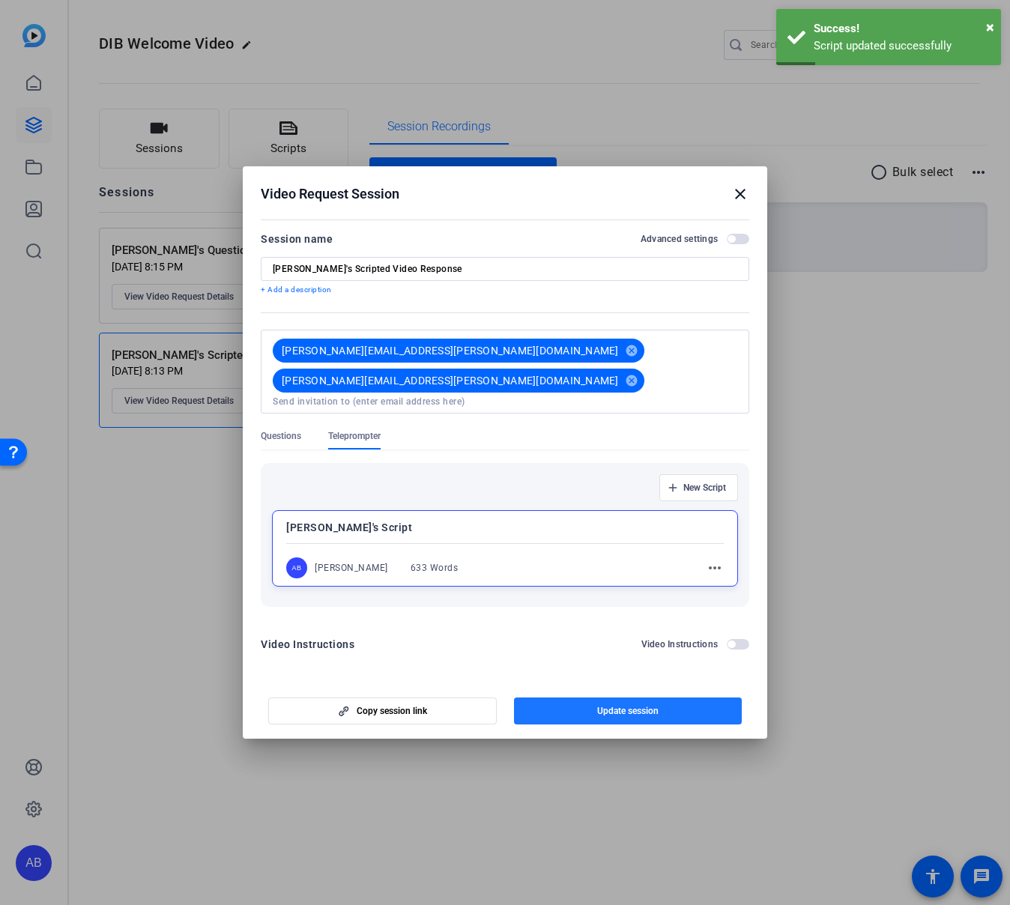
click at [632, 703] on span "button" at bounding box center [628, 711] width 229 height 36
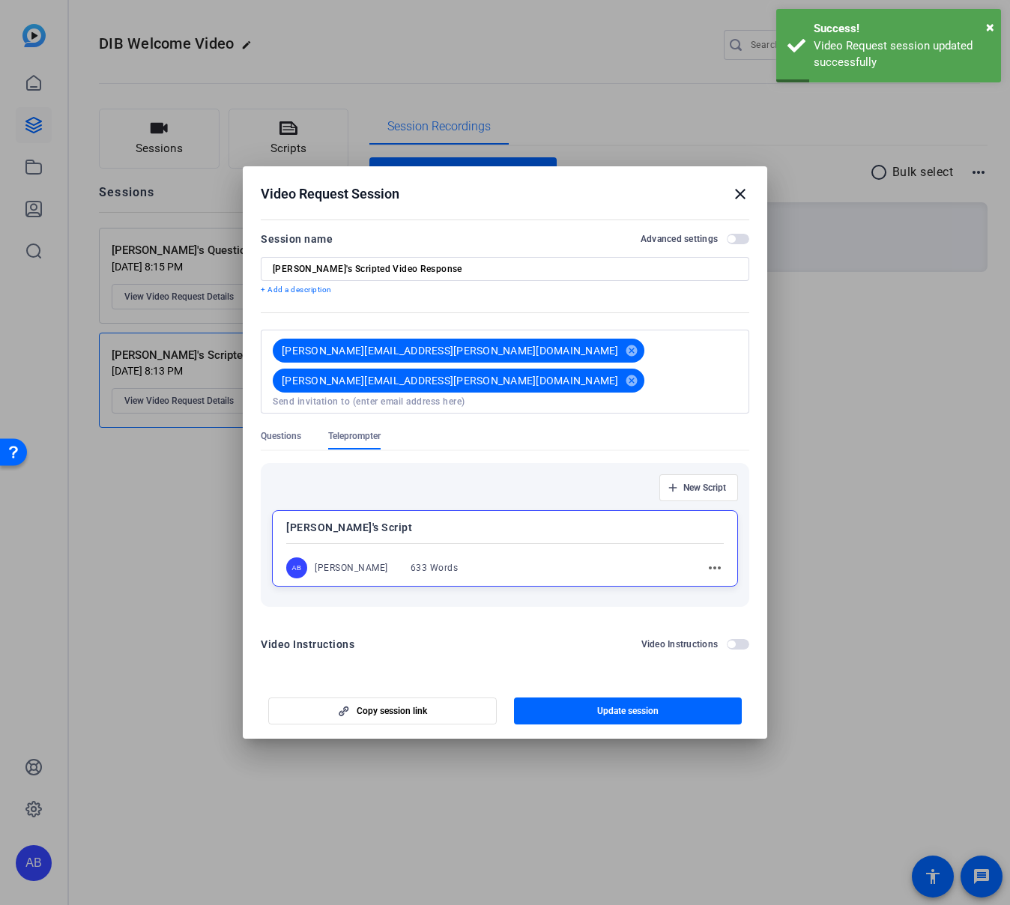
click at [736, 203] on mat-icon "close" at bounding box center [740, 194] width 18 height 18
